Goal: Information Seeking & Learning: Learn about a topic

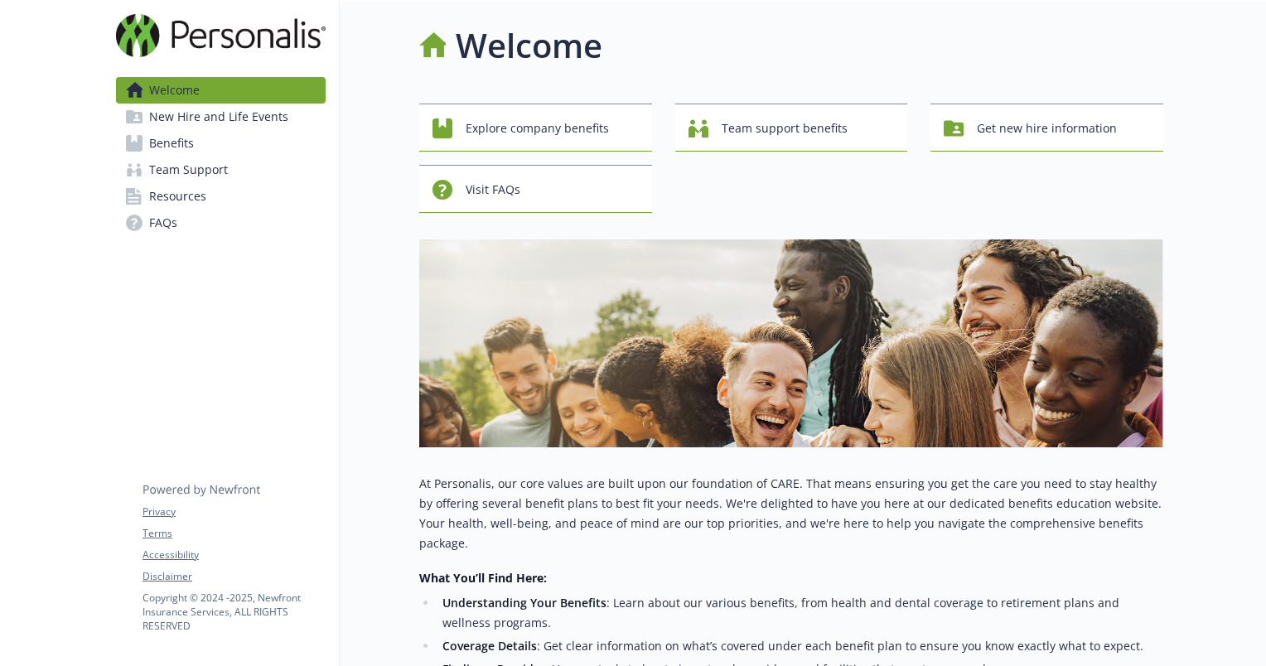
scroll to position [499, 0]
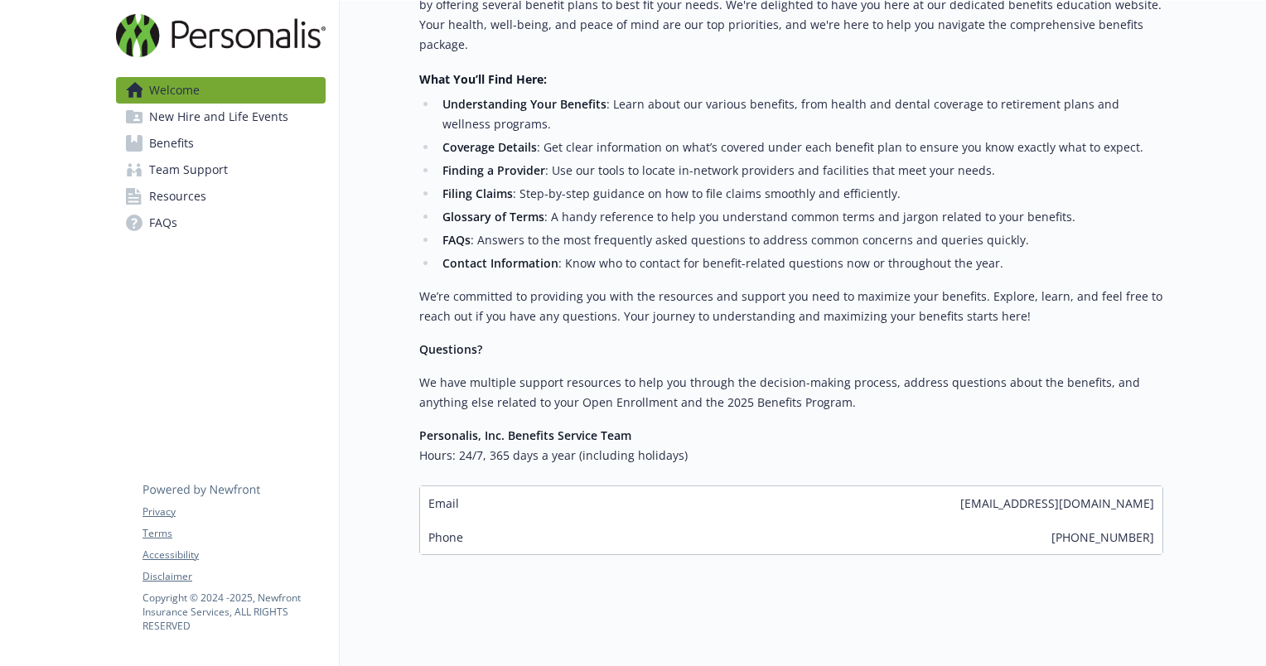
click at [183, 109] on span "New Hire and Life Events" at bounding box center [218, 117] width 139 height 27
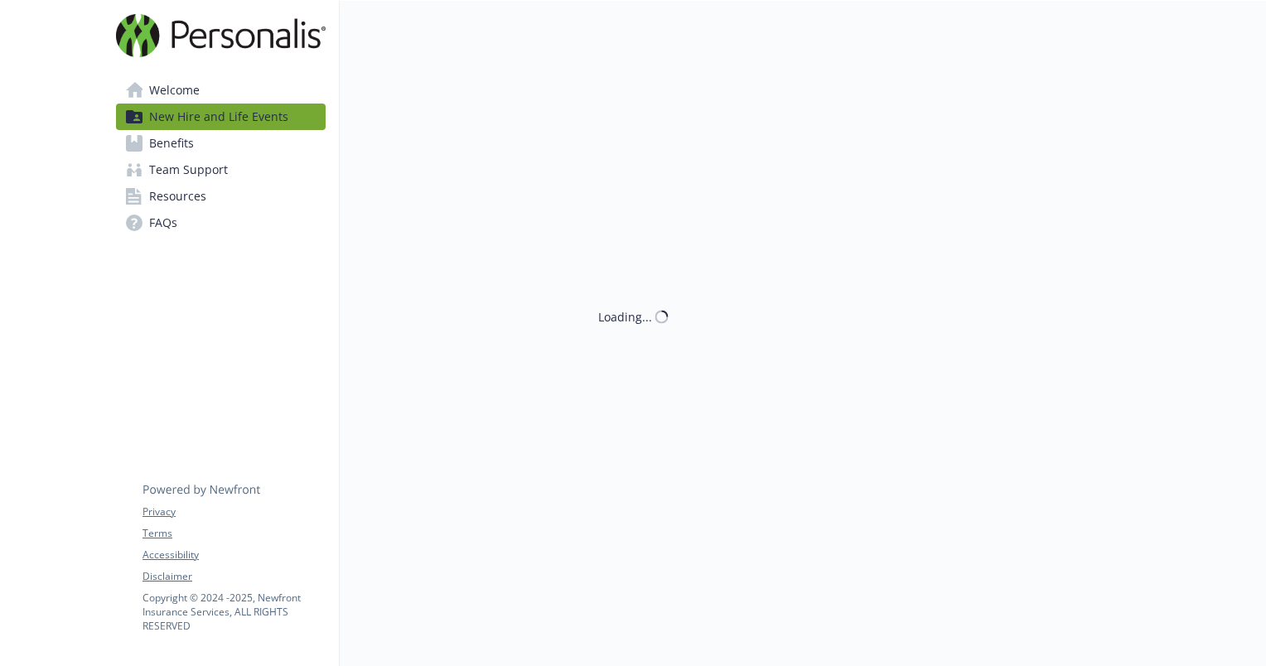
scroll to position [499, 0]
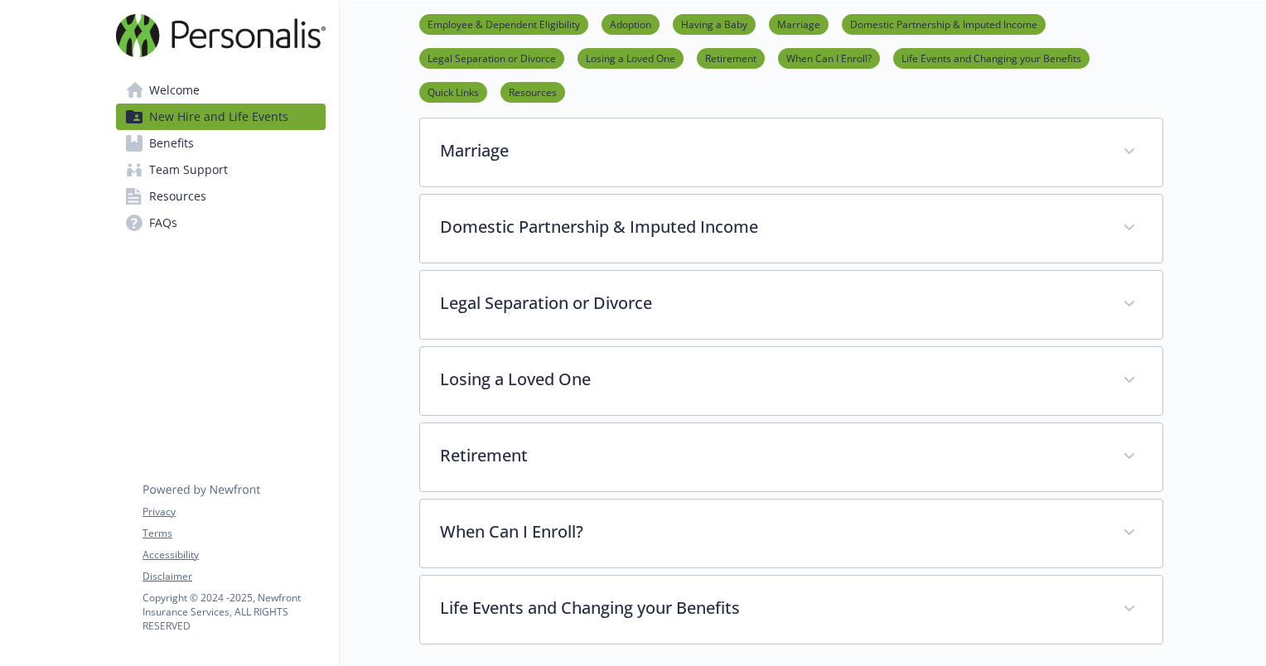
click at [424, 270] on div "Legal Separation or Divorce When your relationship reaches a point where it see…" at bounding box center [791, 305] width 744 height 70
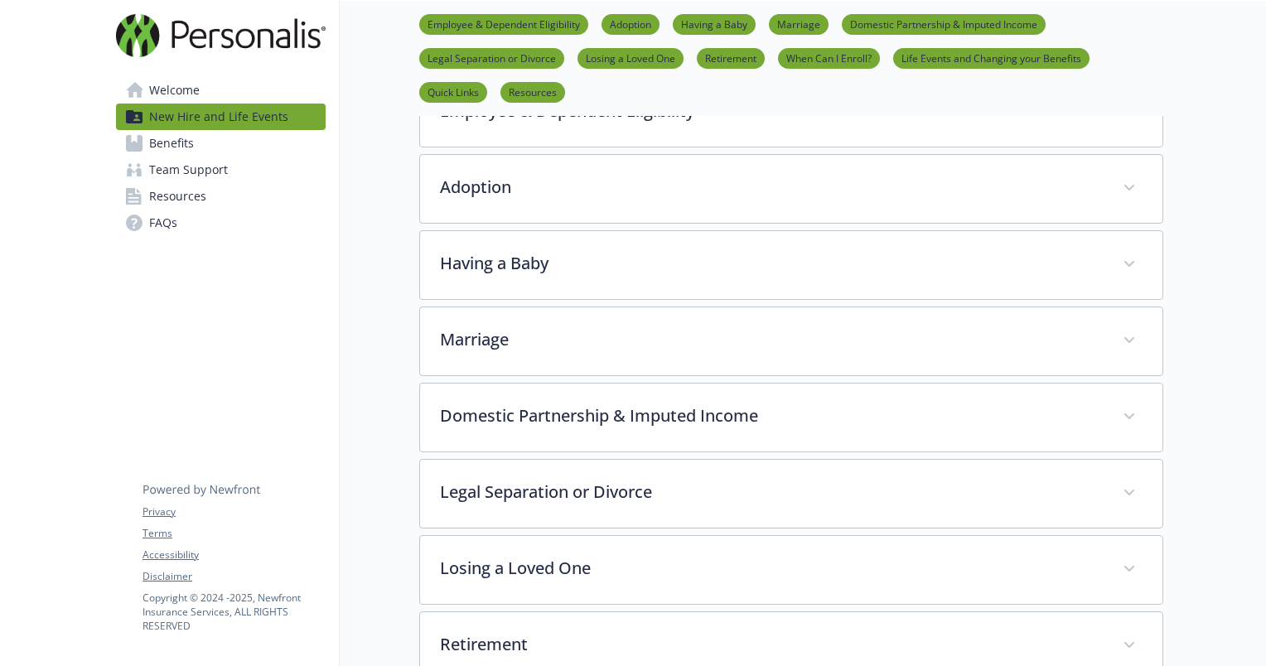
scroll to position [272, 0]
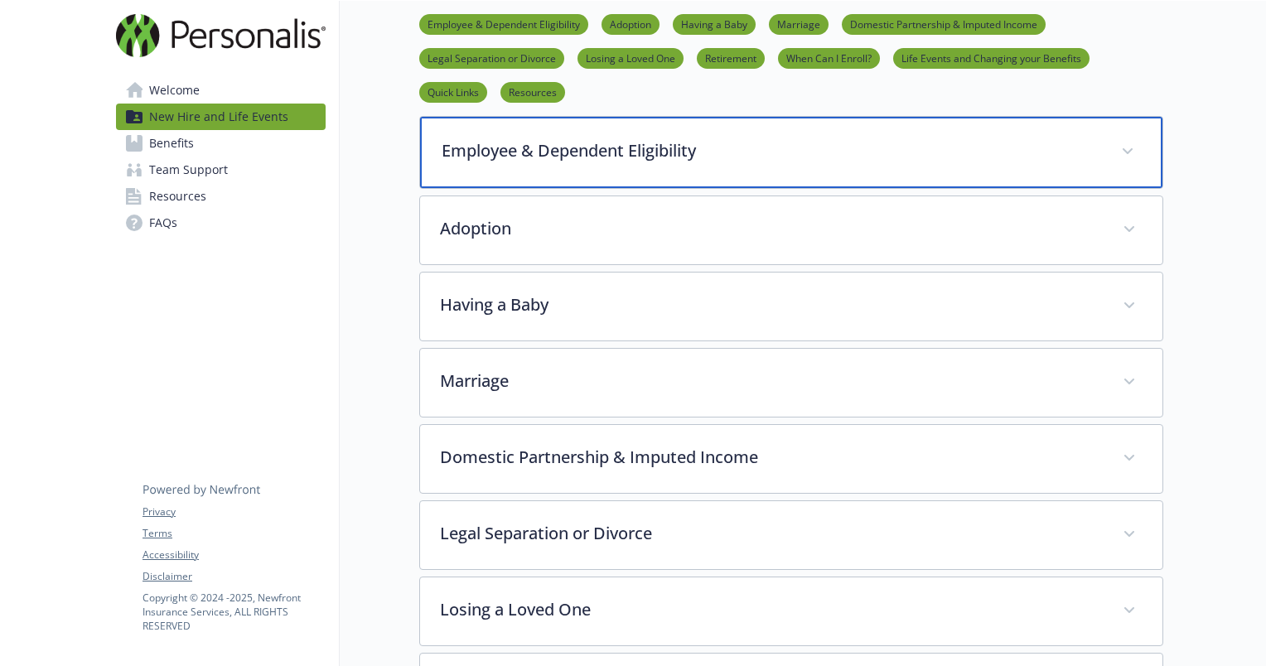
click at [507, 144] on p "Employee & Dependent Eligibility" at bounding box center [770, 150] width 659 height 25
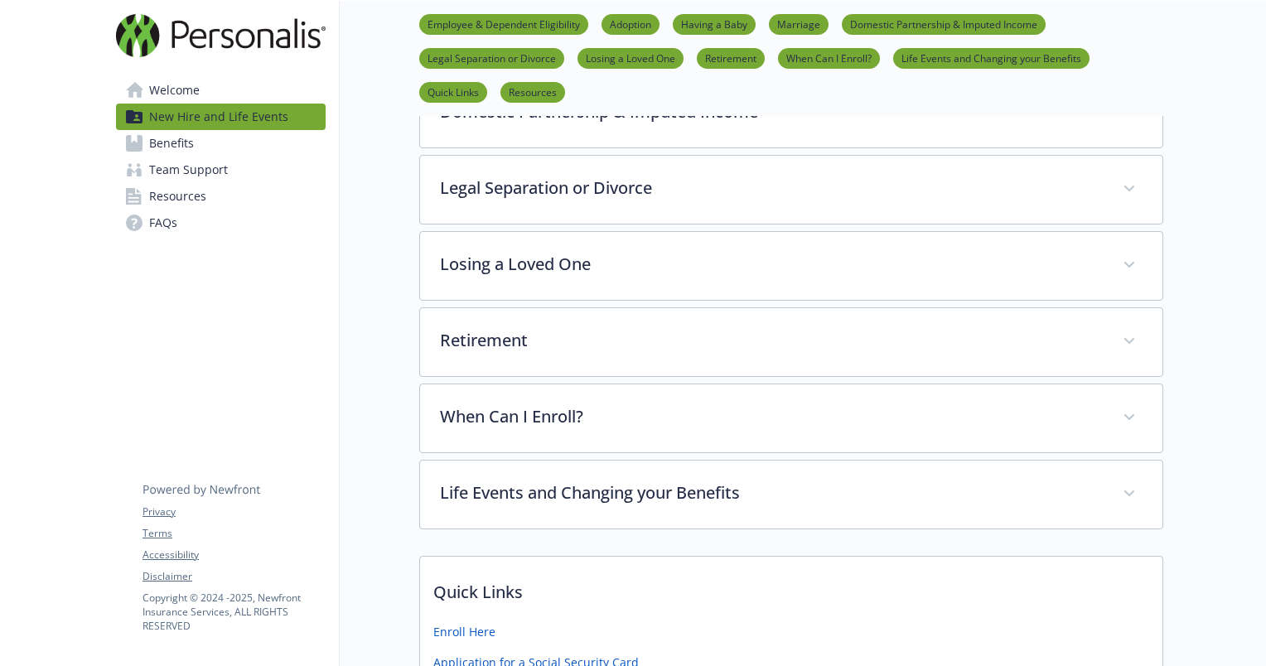
scroll to position [1653, 0]
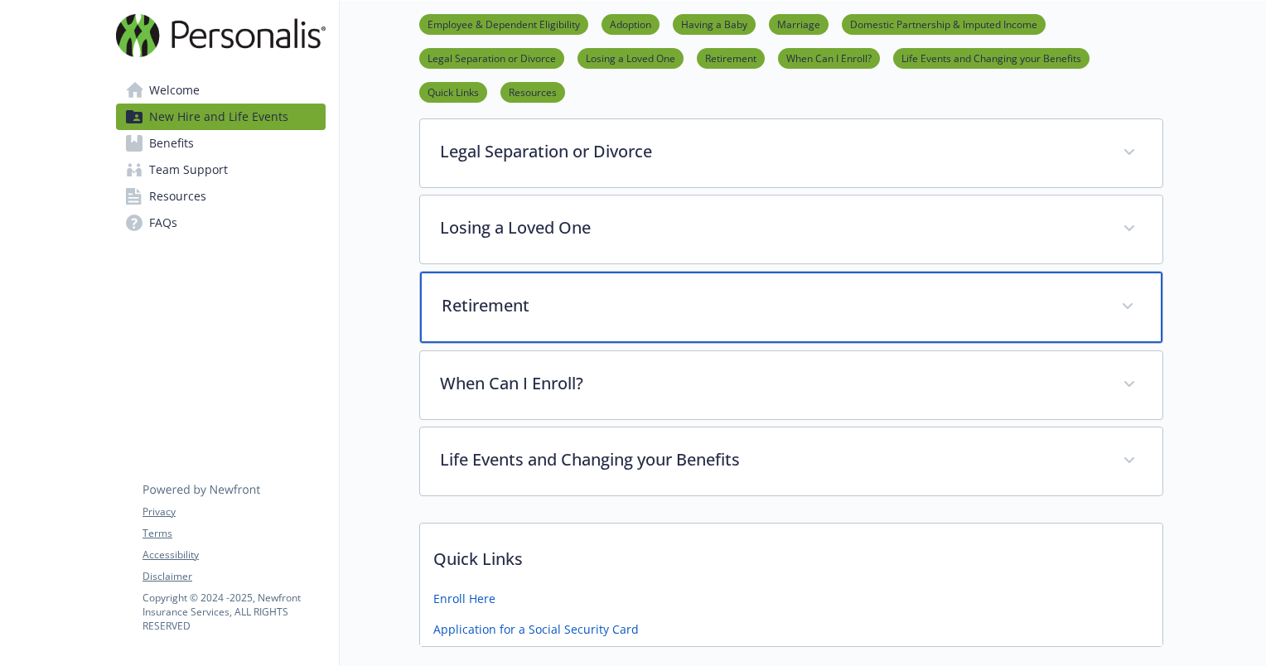
click at [468, 272] on div "Retirement" at bounding box center [791, 307] width 742 height 71
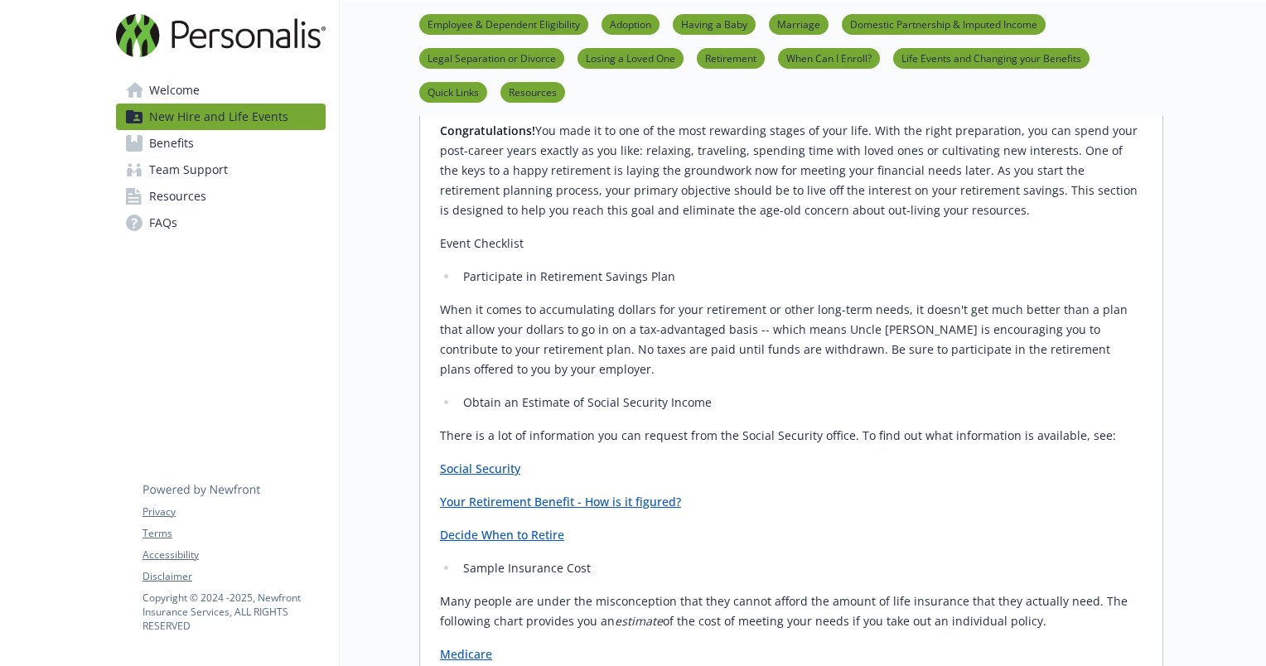
scroll to position [1891, 0]
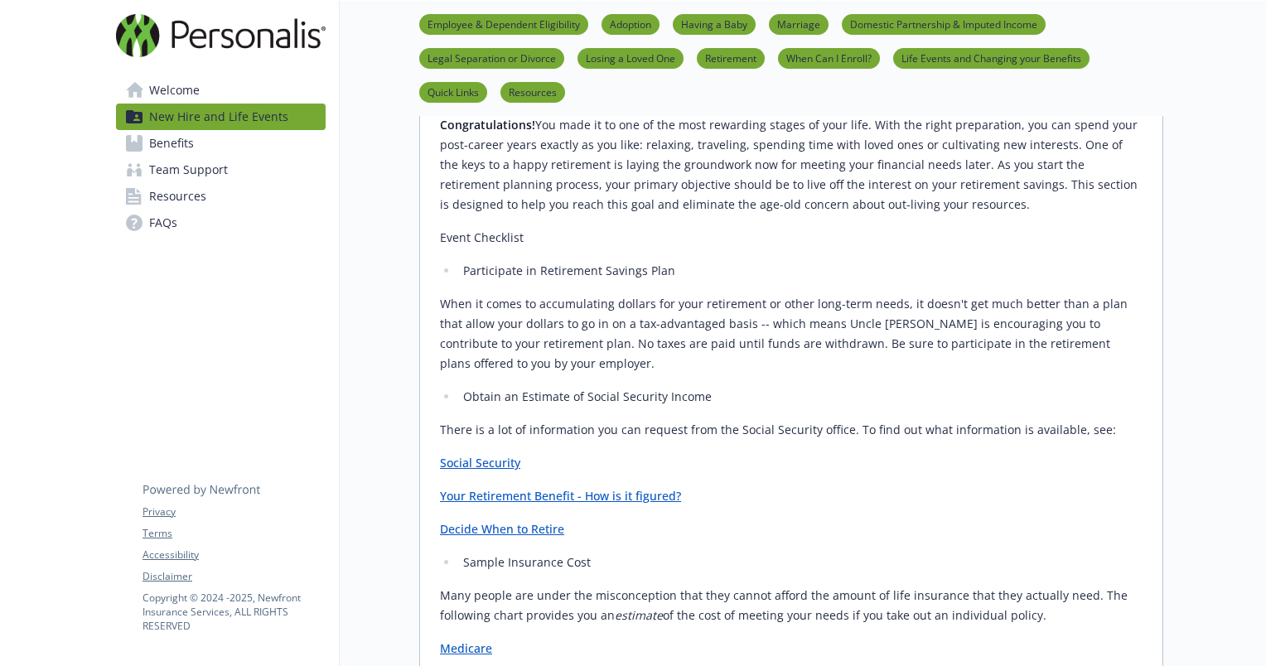
click at [166, 139] on span "Benefits" at bounding box center [171, 143] width 45 height 27
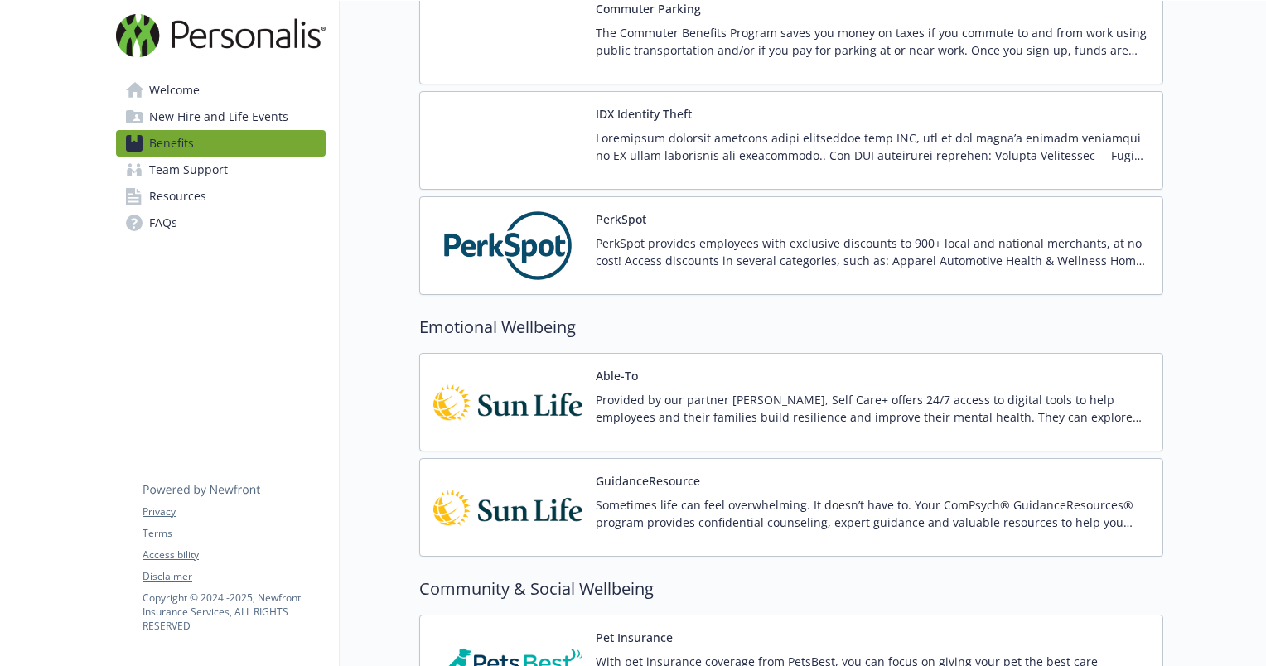
scroll to position [2777, 0]
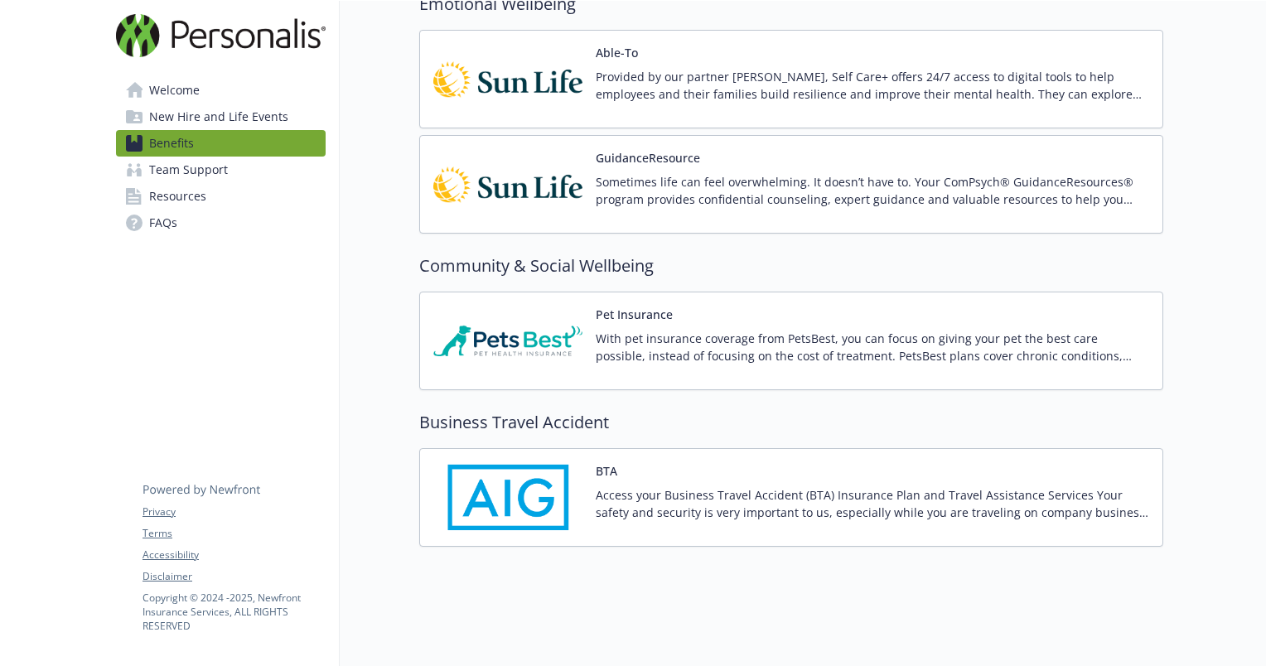
click at [160, 170] on span "Team Support" at bounding box center [188, 170] width 79 height 27
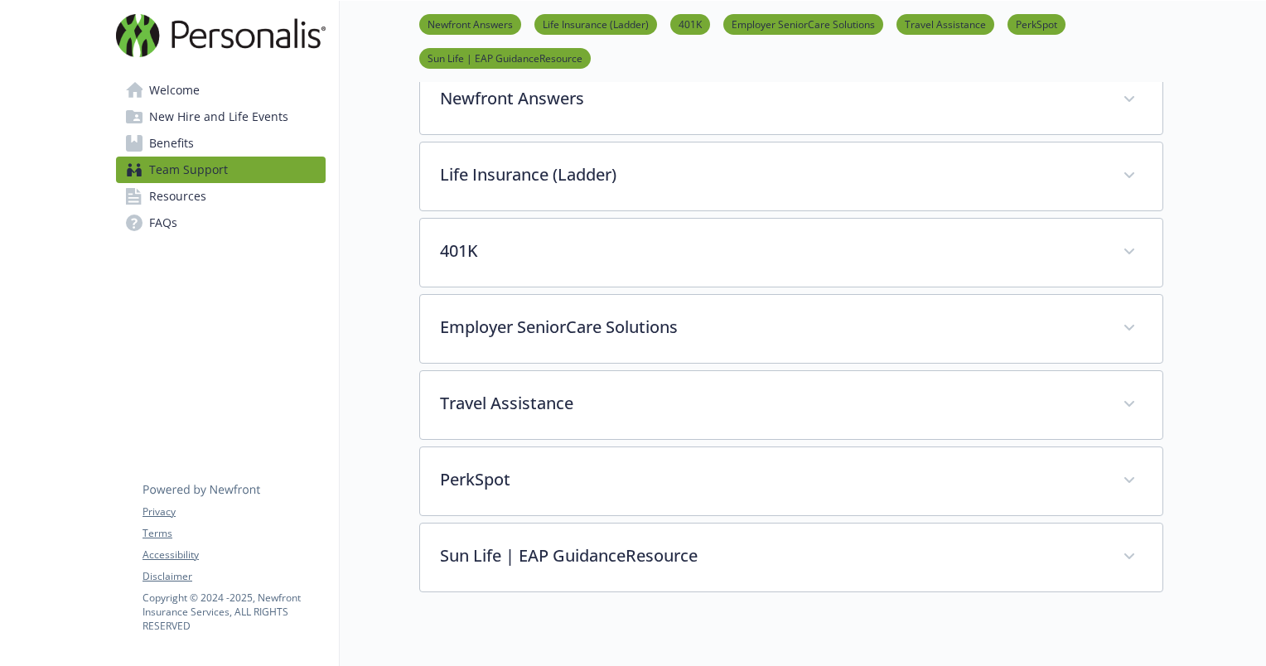
scroll to position [289, 0]
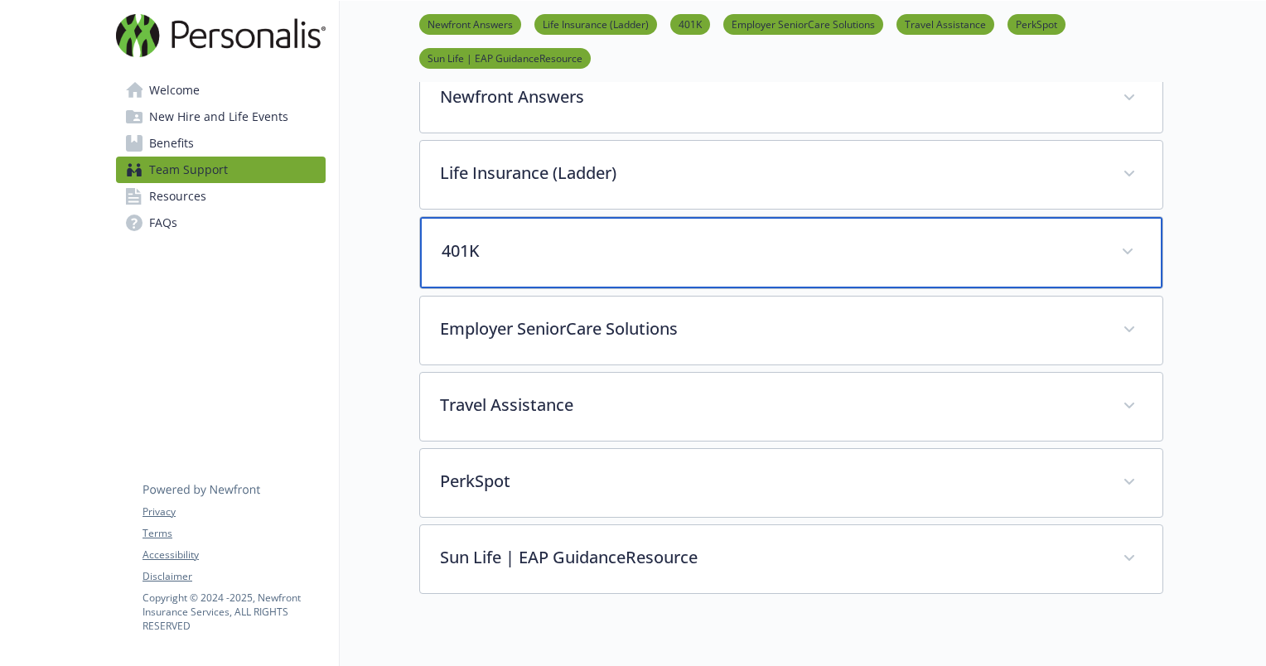
click at [486, 249] on p "401K" at bounding box center [770, 251] width 659 height 25
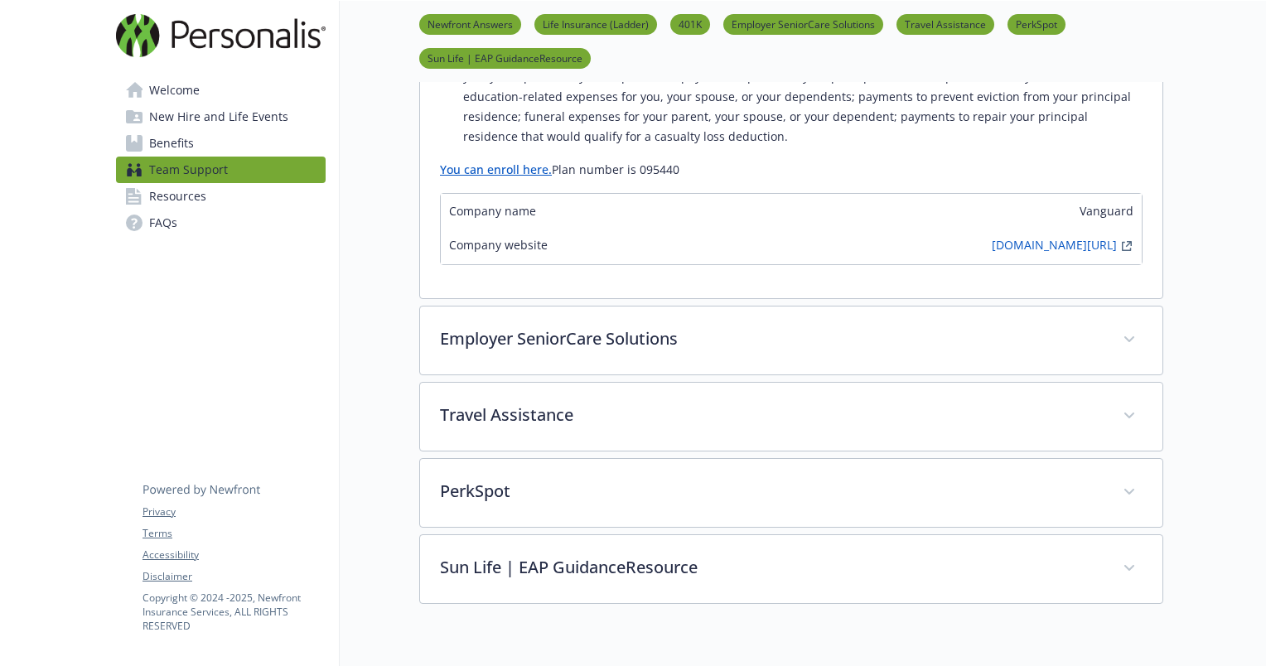
scroll to position [1041, 12]
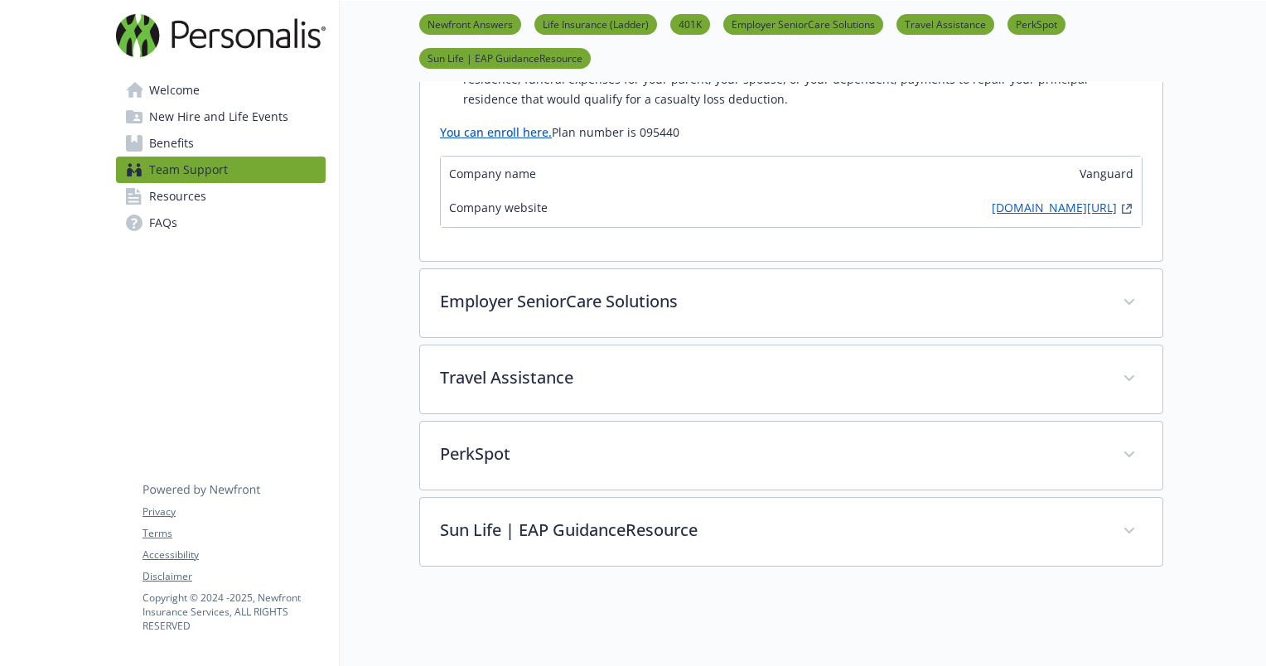
click at [991, 199] on link "[DOMAIN_NAME][URL]" at bounding box center [1053, 209] width 125 height 20
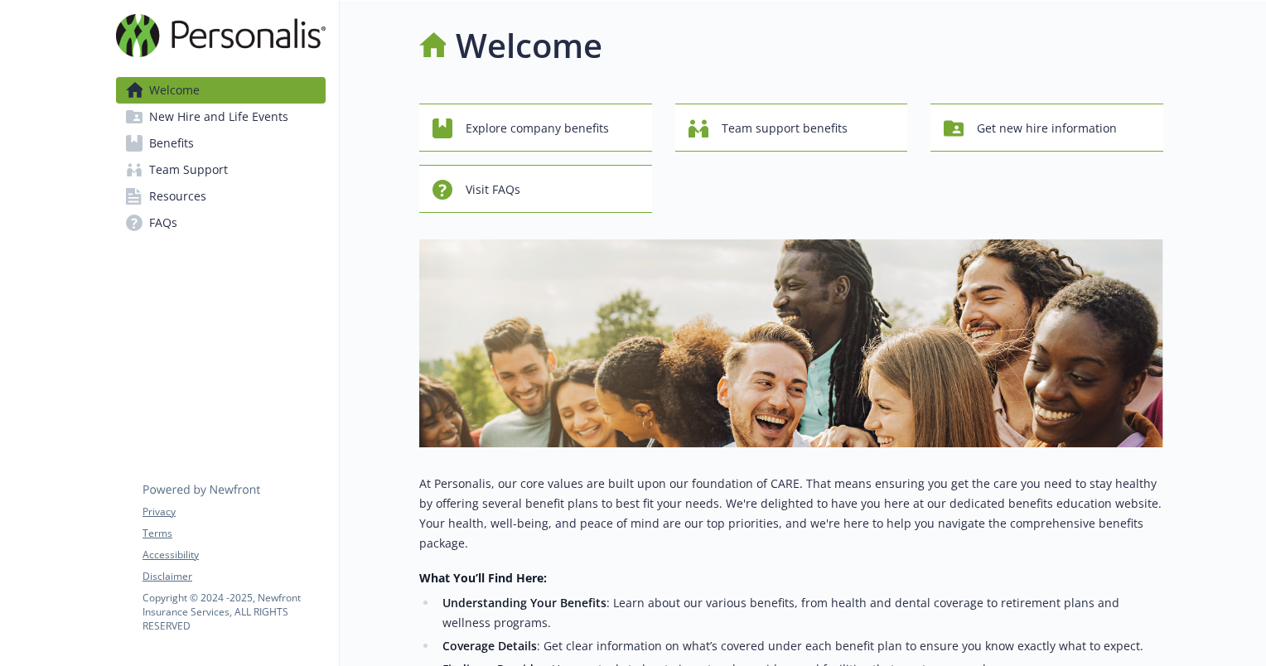
click at [192, 100] on span "Welcome" at bounding box center [174, 90] width 51 height 27
click at [465, 132] on div "Explore company benefits" at bounding box center [537, 128] width 211 height 31
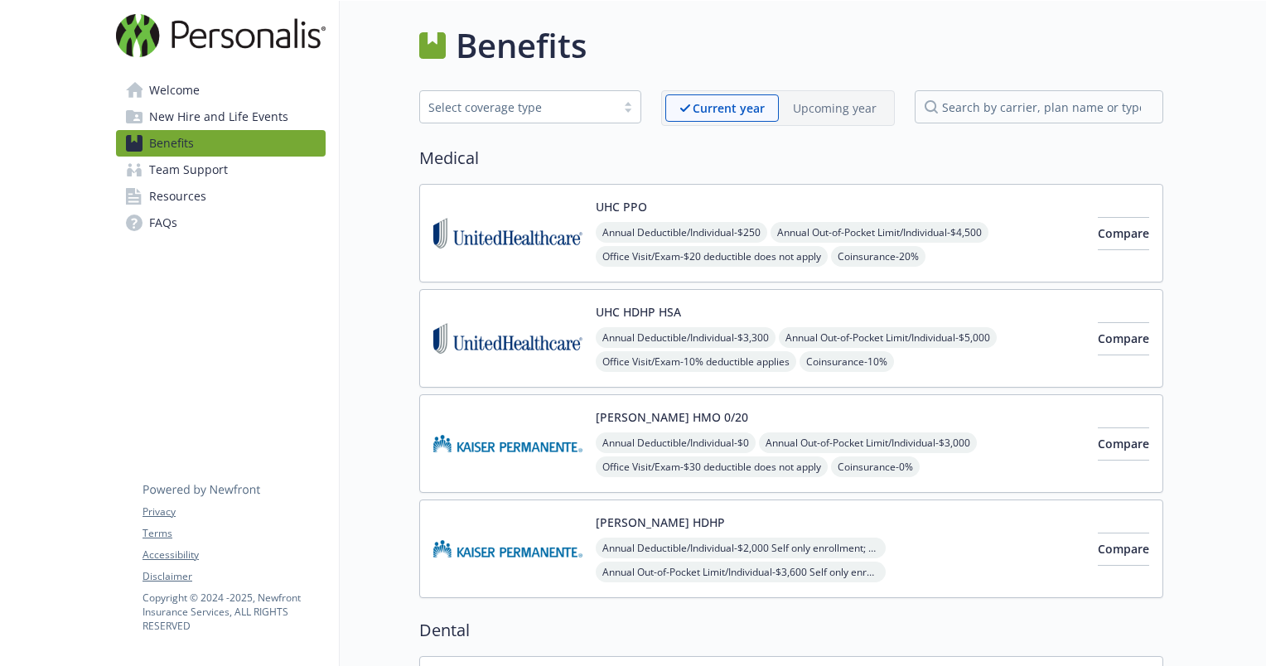
click at [213, 80] on link "Welcome" at bounding box center [221, 90] width 210 height 27
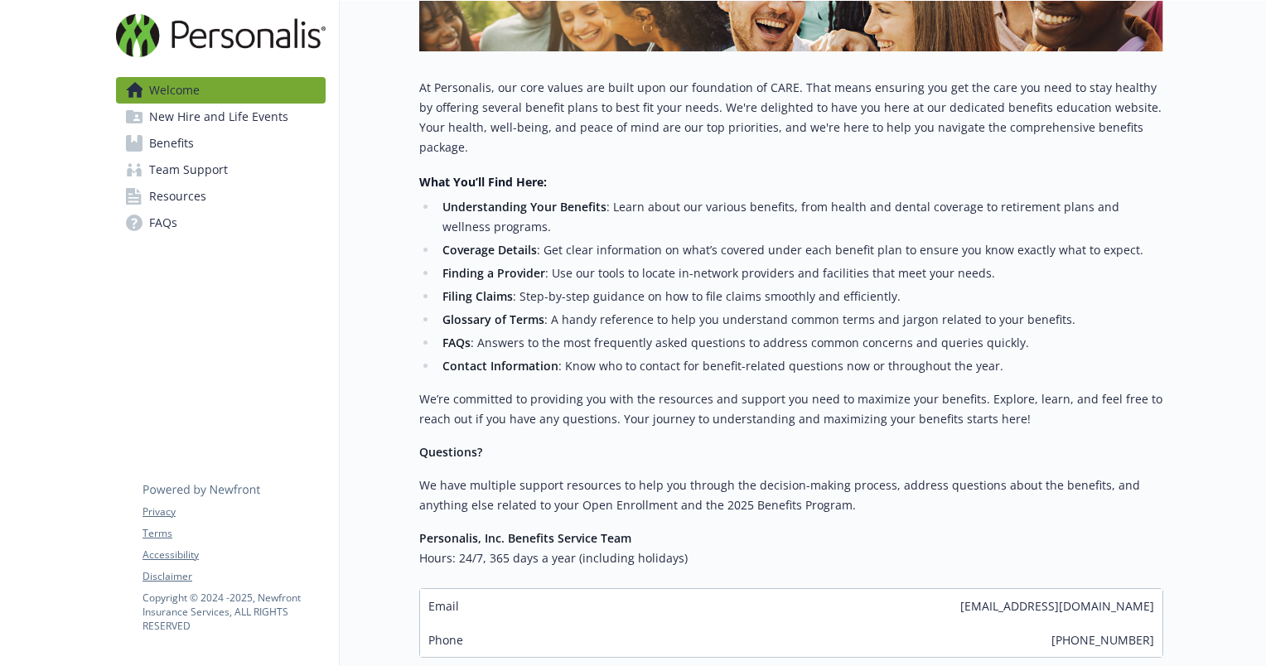
scroll to position [499, 0]
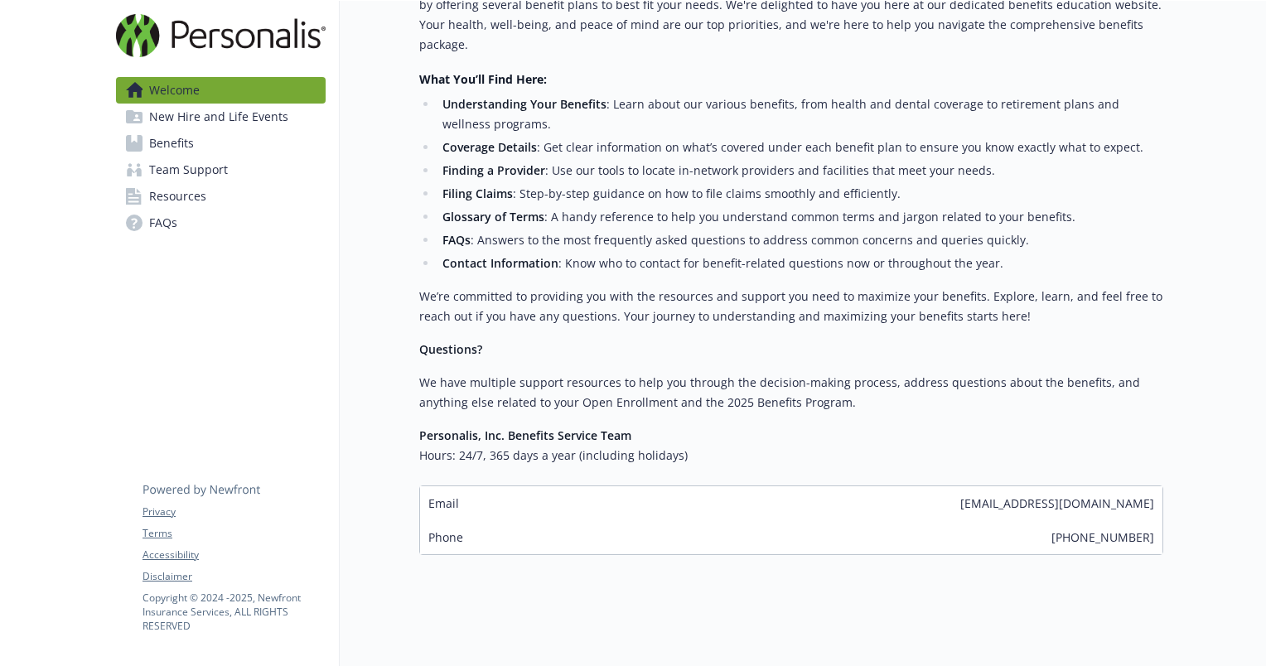
click at [182, 109] on span "New Hire and Life Events" at bounding box center [218, 117] width 139 height 27
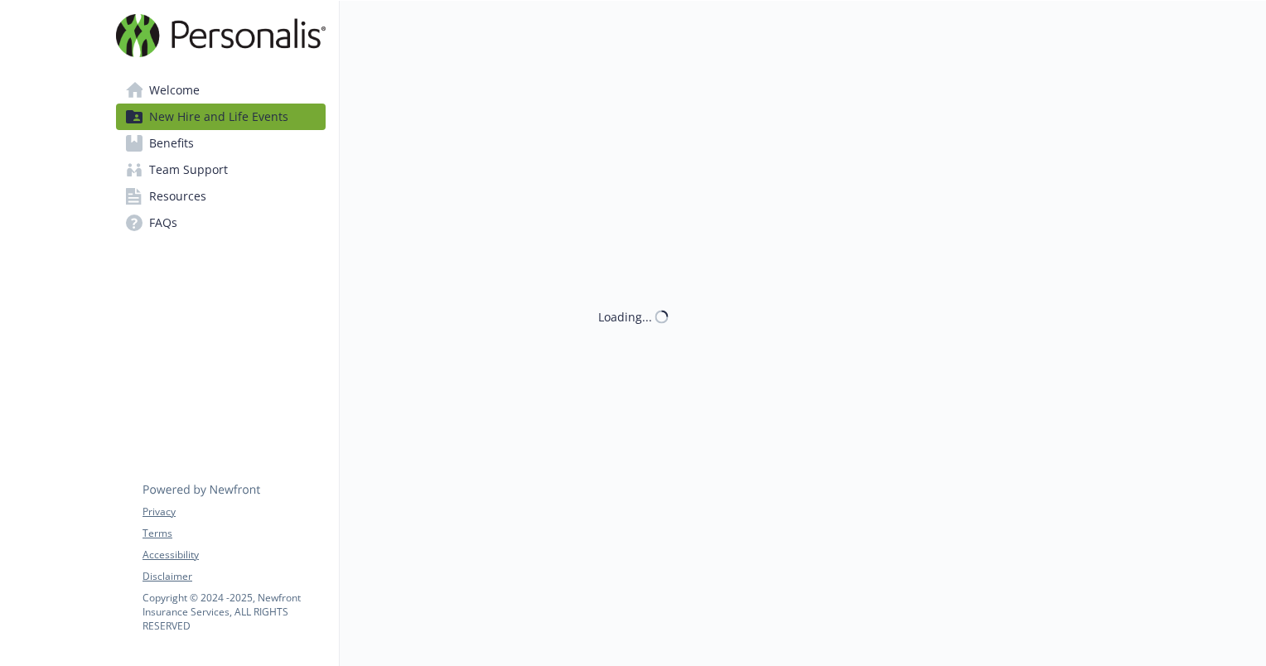
scroll to position [499, 0]
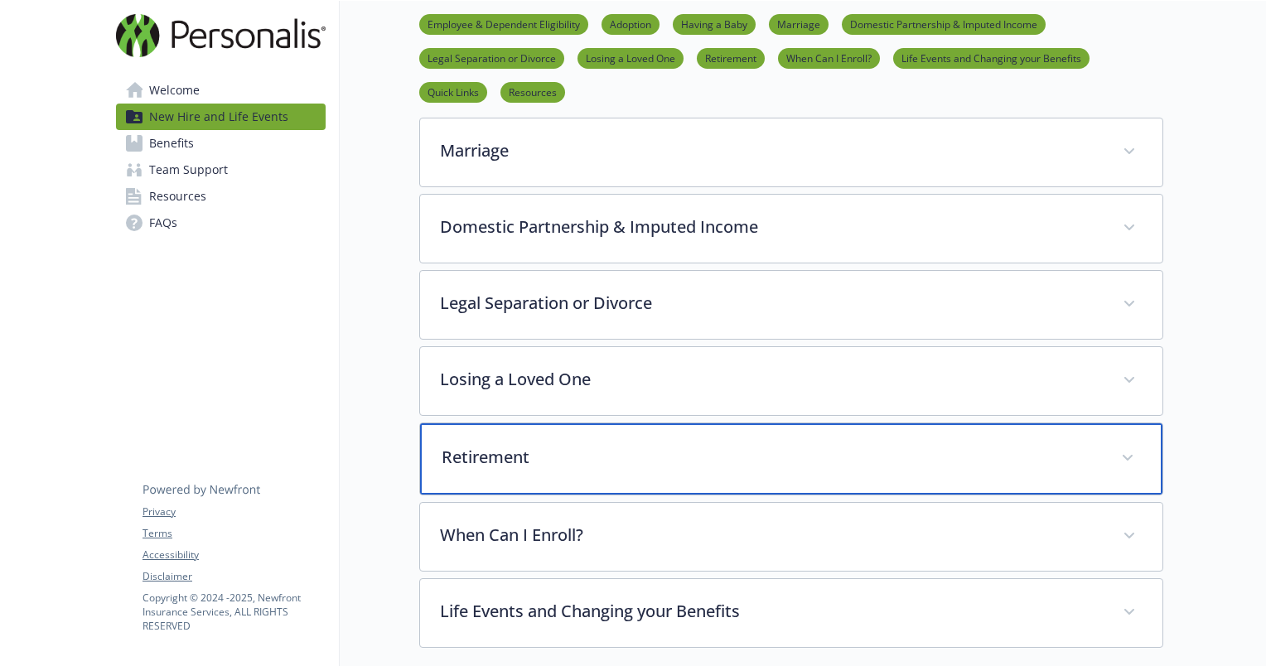
click at [469, 445] on p "Retirement" at bounding box center [770, 457] width 659 height 25
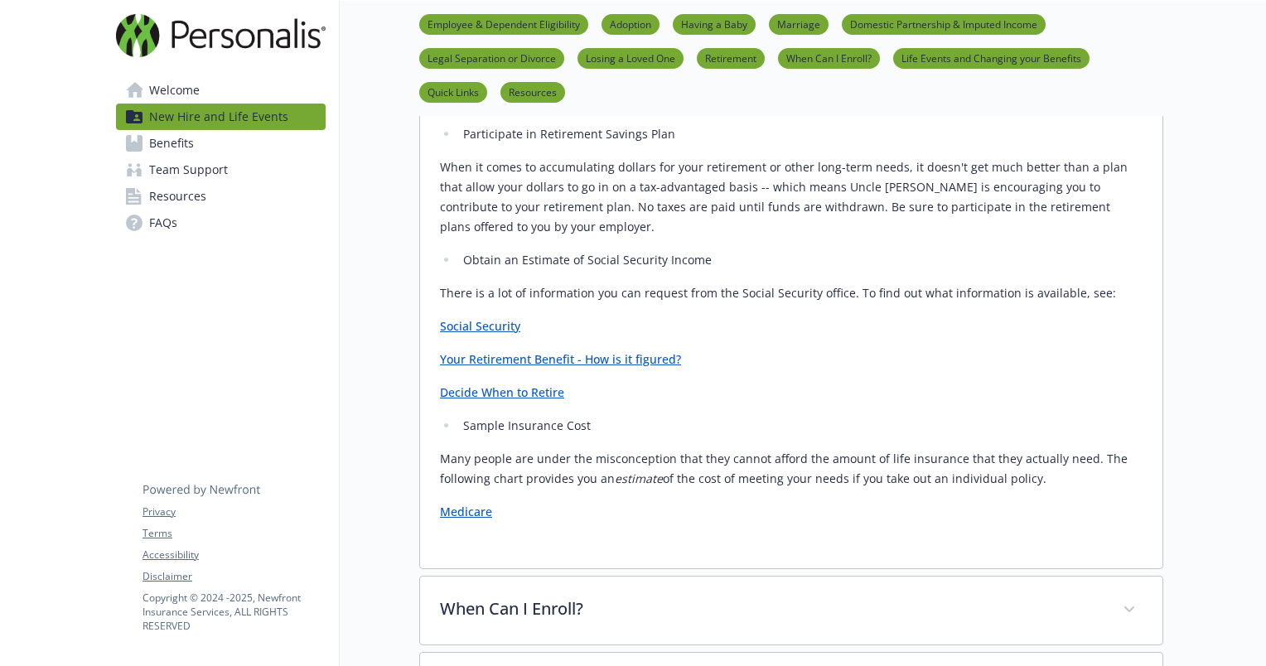
scroll to position [1029, 0]
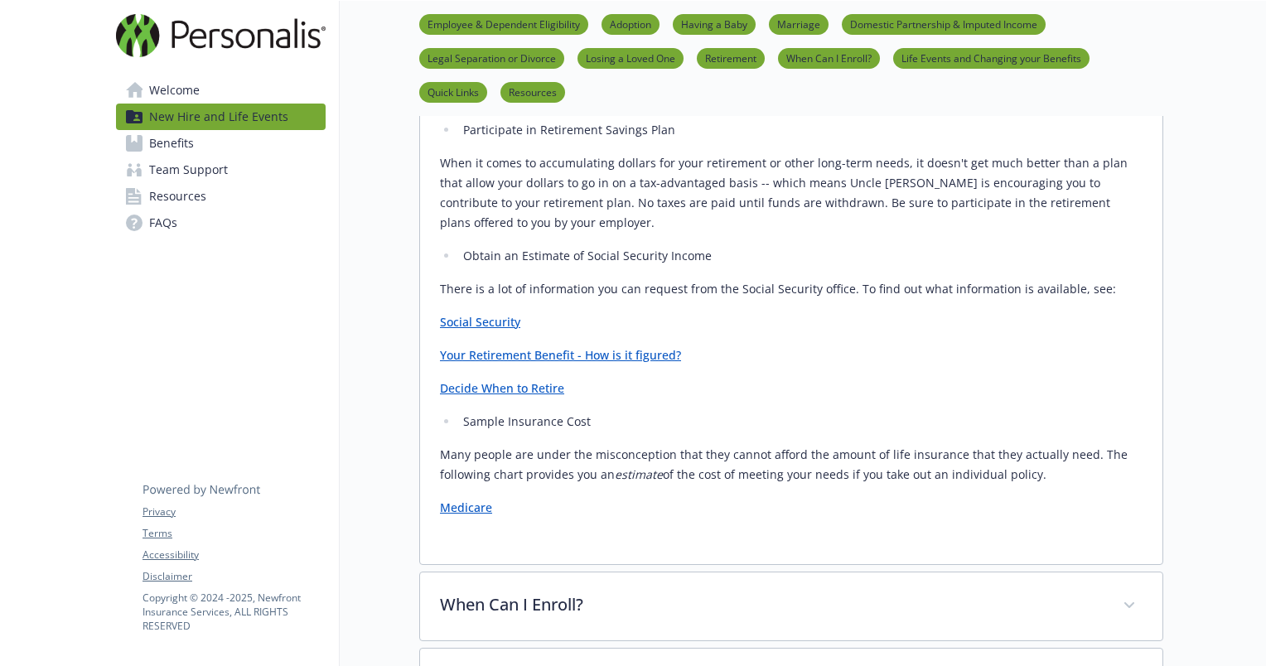
click at [173, 177] on span "Team Support" at bounding box center [188, 170] width 79 height 27
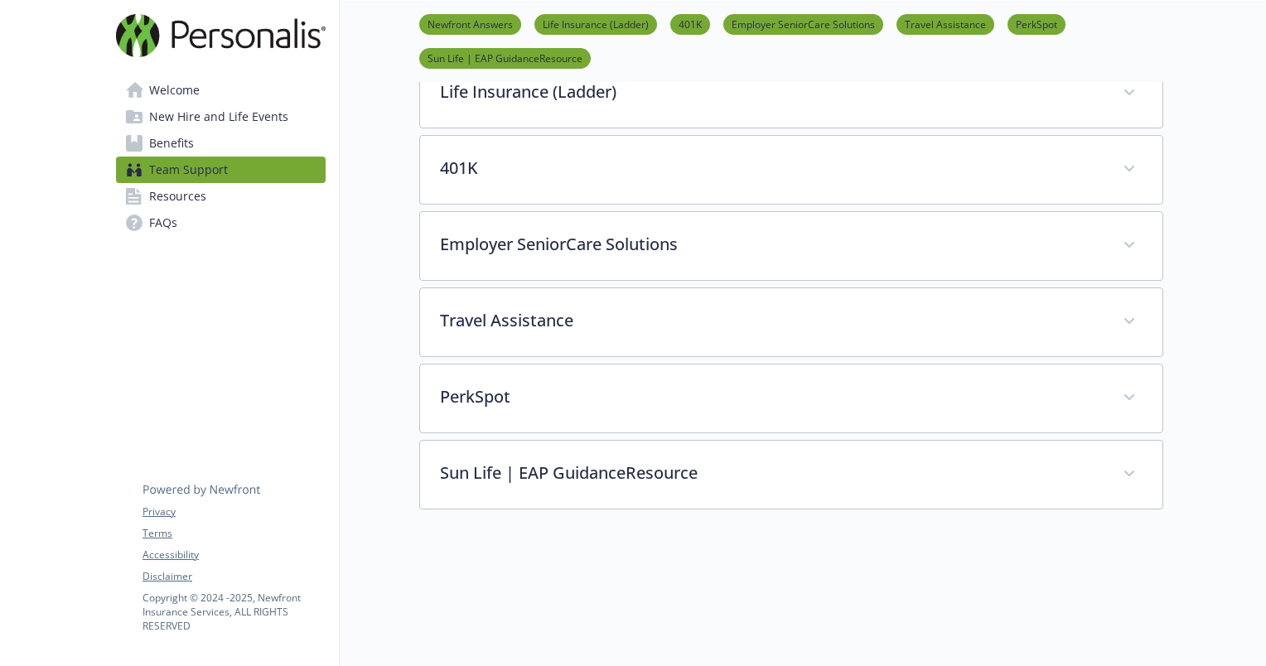
scroll to position [351, 0]
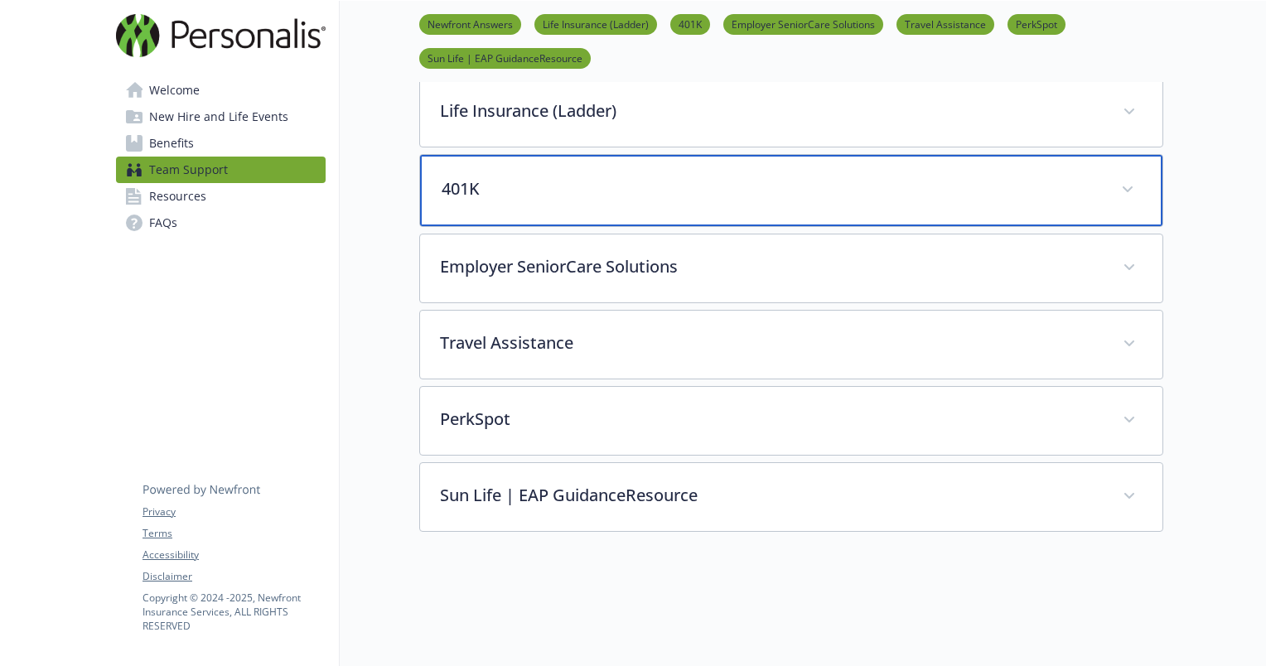
click at [474, 199] on p "401K" at bounding box center [770, 188] width 659 height 25
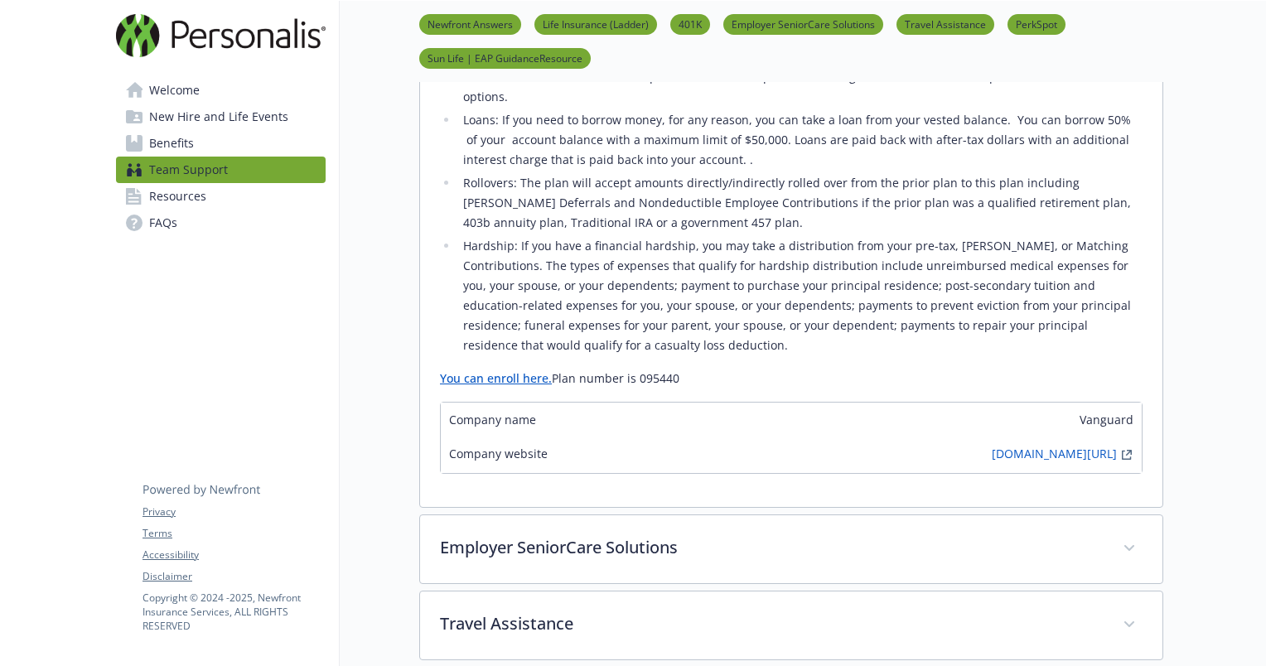
scroll to position [798, 0]
